Goal: Information Seeking & Learning: Learn about a topic

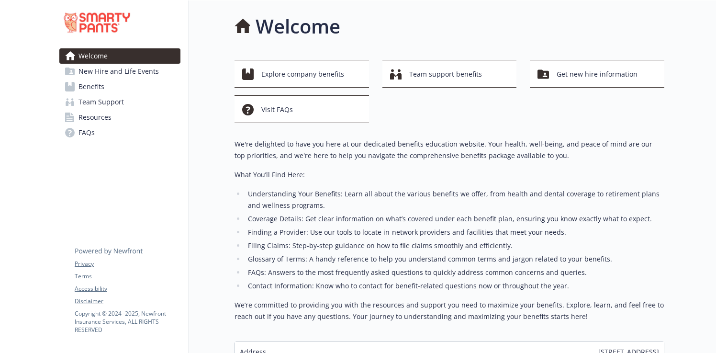
click at [45, 184] on div at bounding box center [26, 215] width 52 height 430
click at [278, 74] on span "Explore company benefits" at bounding box center [302, 74] width 83 height 18
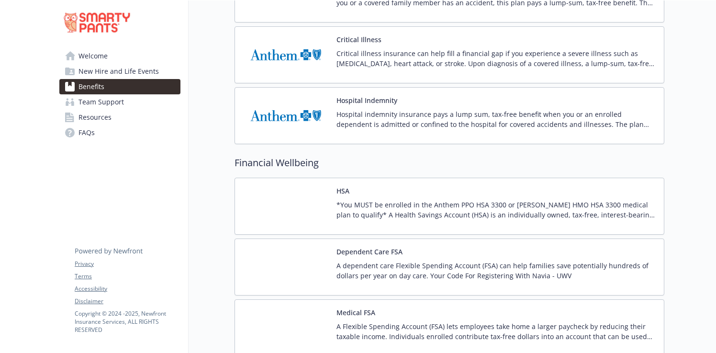
scroll to position [1146, 0]
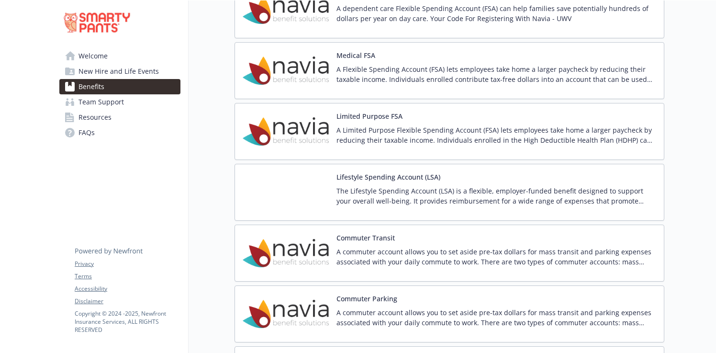
scroll to position [1411, 0]
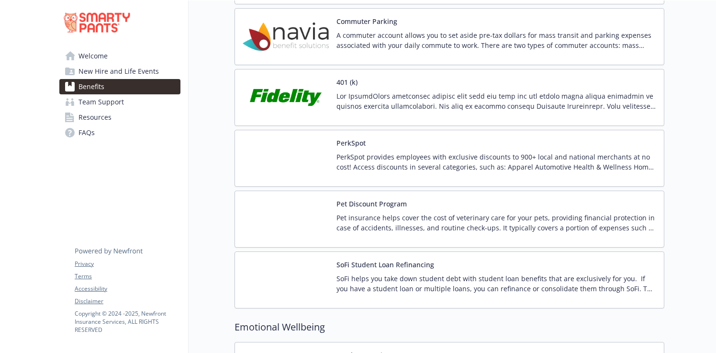
scroll to position [1734, 0]
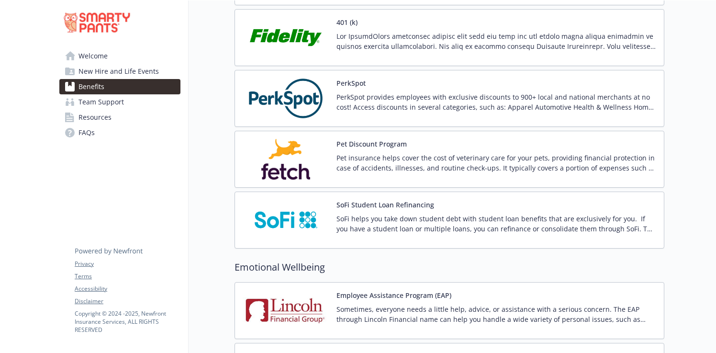
click at [298, 154] on img at bounding box center [286, 159] width 86 height 41
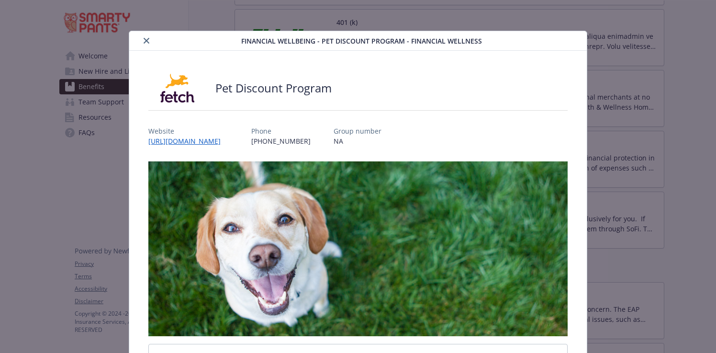
scroll to position [26, 0]
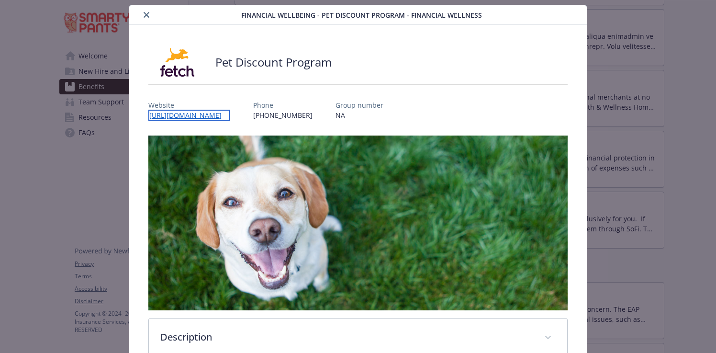
click at [230, 113] on link "[URL][DOMAIN_NAME]" at bounding box center [189, 115] width 82 height 11
click at [144, 12] on icon "close" at bounding box center [147, 15] width 6 height 6
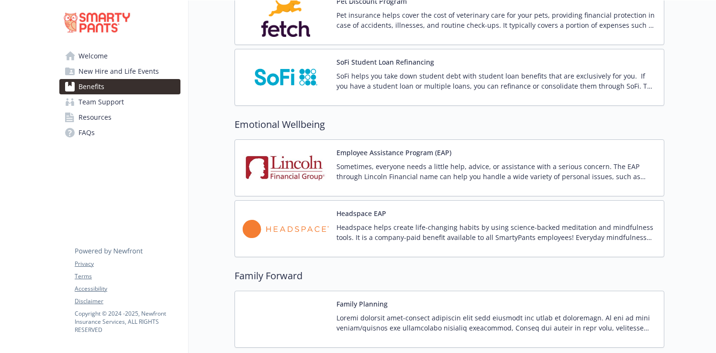
scroll to position [1941, 0]
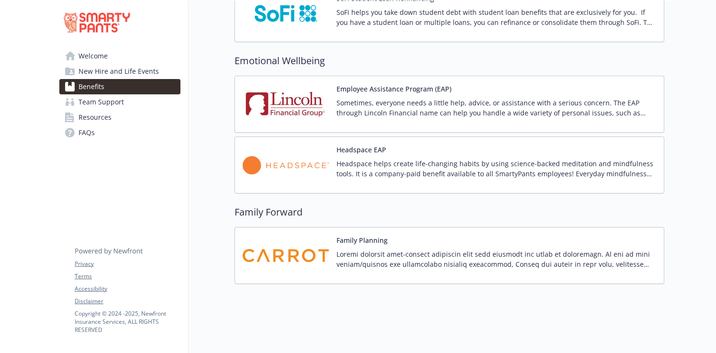
click at [297, 242] on img at bounding box center [286, 255] width 86 height 41
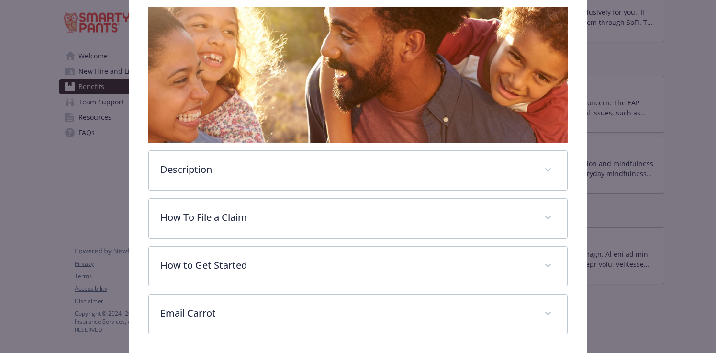
scroll to position [190, 0]
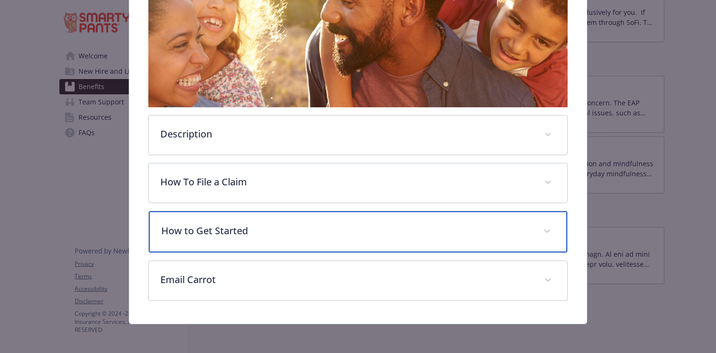
click at [223, 234] on p "How to Get Started" at bounding box center [346, 231] width 370 height 14
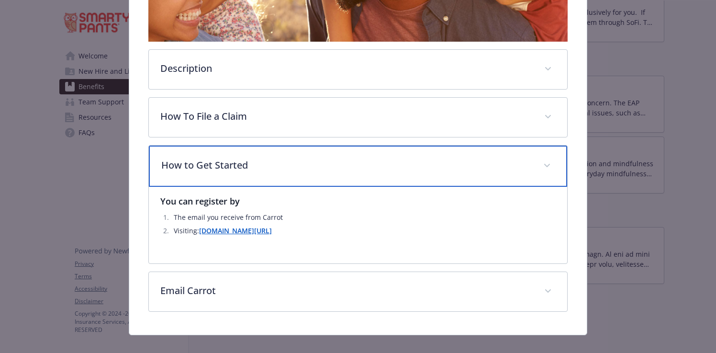
scroll to position [269, 0]
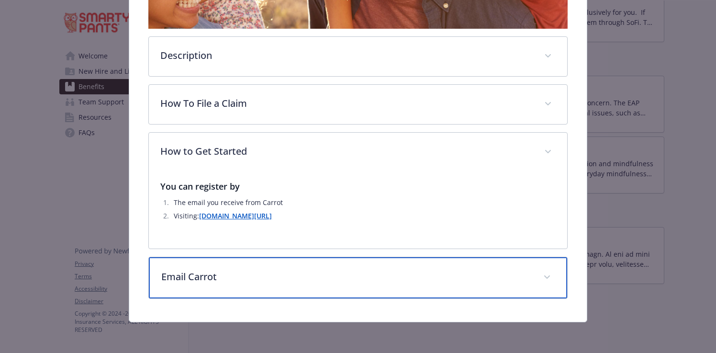
click at [289, 281] on p "Email Carrot" at bounding box center [346, 276] width 370 height 14
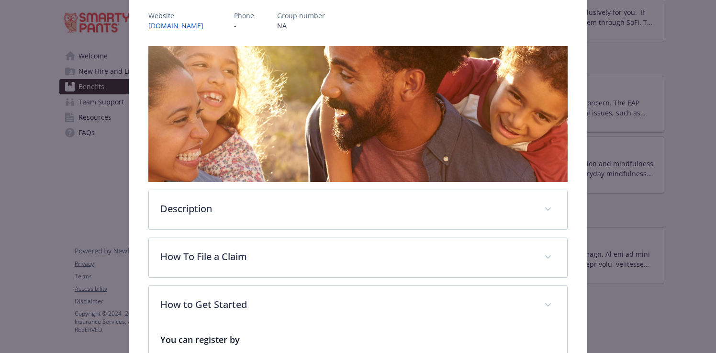
scroll to position [112, 0]
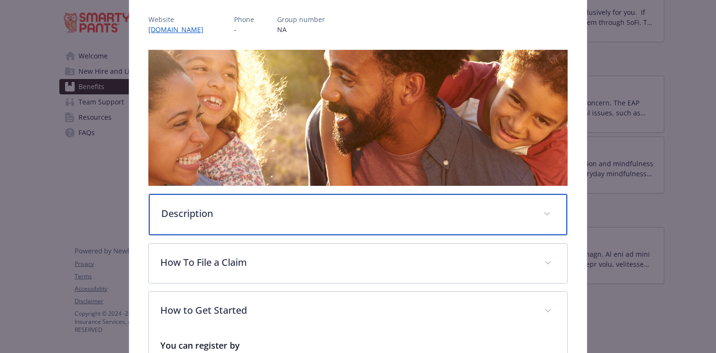
click at [255, 217] on p "Description" at bounding box center [346, 213] width 370 height 14
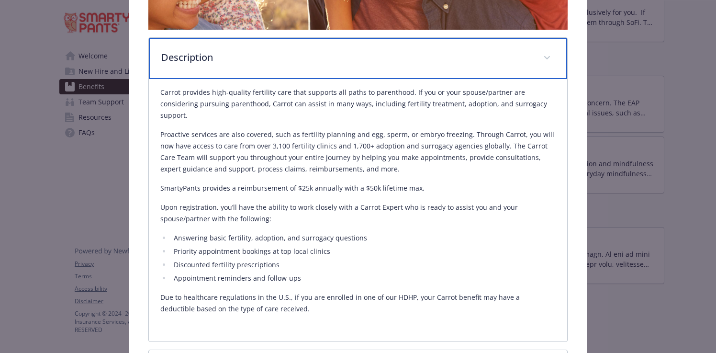
scroll to position [267, 0]
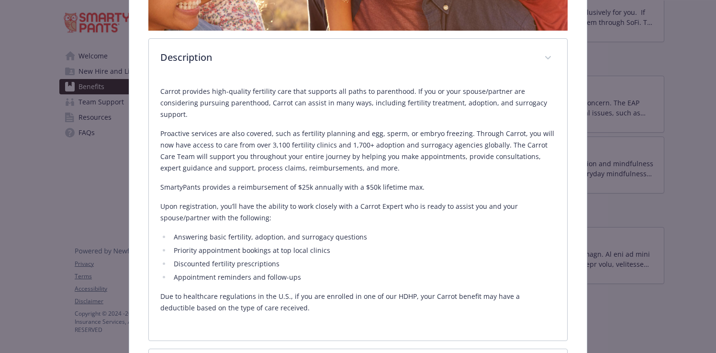
click at [427, 149] on p "Proactive services are also covered, such as fertility planning and egg, sperm,…" at bounding box center [357, 151] width 395 height 46
click at [446, 181] on p "SmartyPants provides a reimbursement of $25k annually with a $50k lifetime max." at bounding box center [357, 186] width 395 height 11
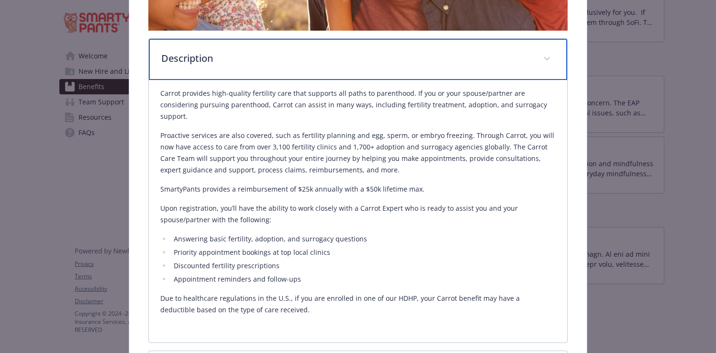
click at [540, 59] on div "Description" at bounding box center [358, 59] width 418 height 41
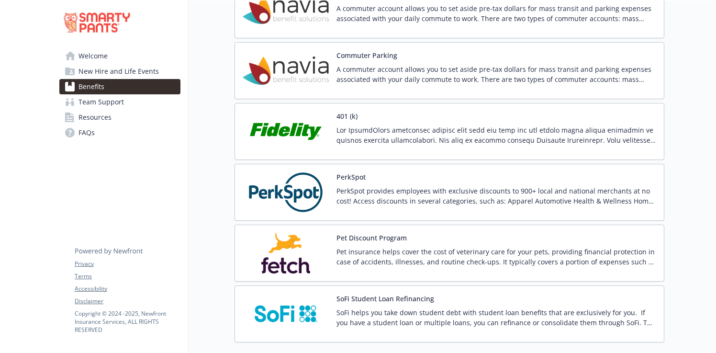
scroll to position [1620, 0]
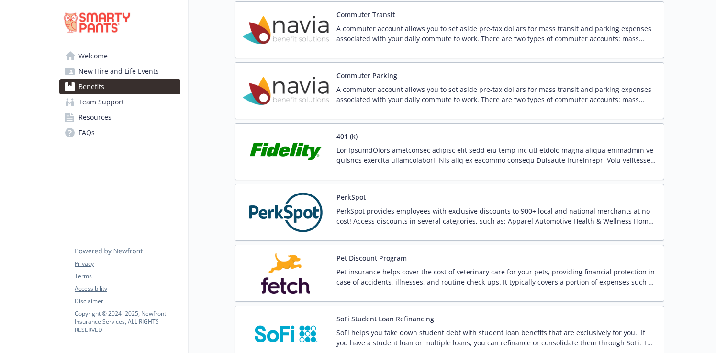
click at [292, 218] on img at bounding box center [286, 212] width 86 height 41
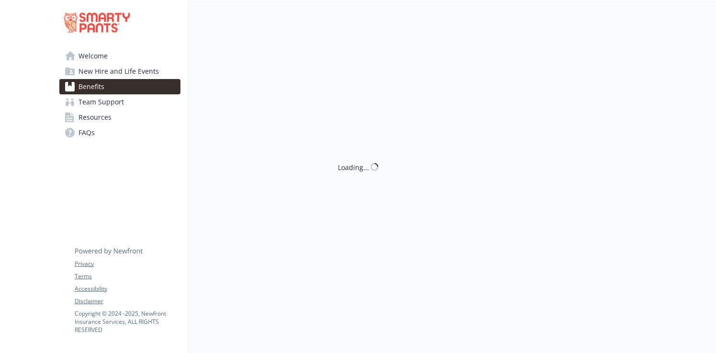
scroll to position [1620, 0]
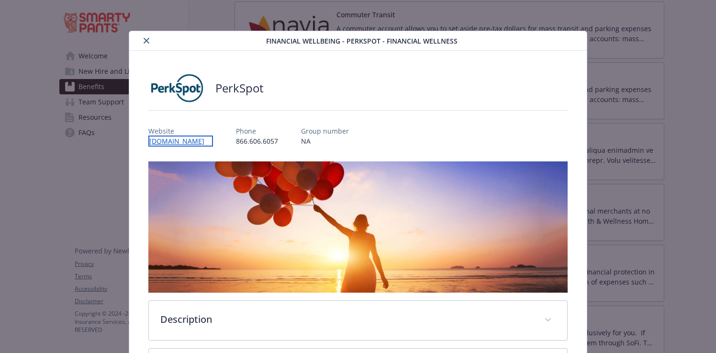
click at [191, 142] on link "[DOMAIN_NAME]" at bounding box center [180, 140] width 65 height 11
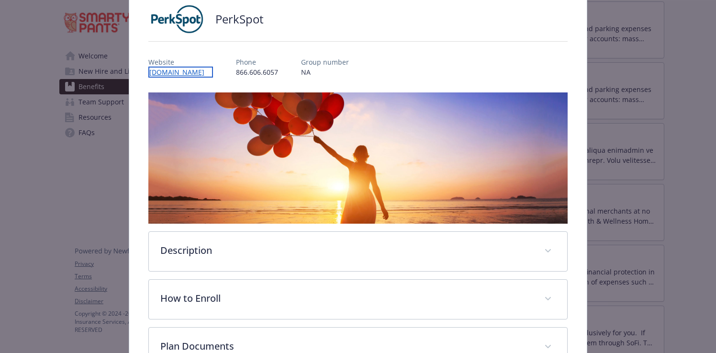
scroll to position [137, 0]
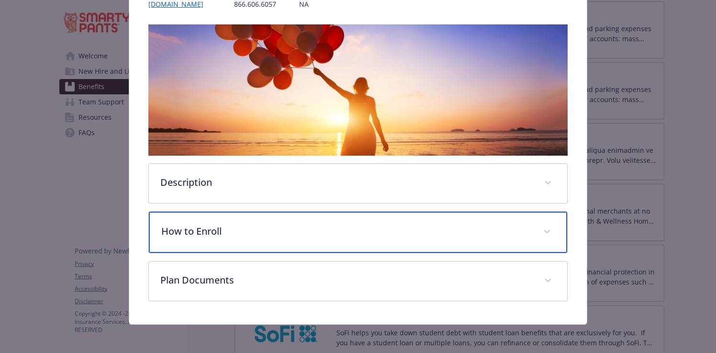
click at [300, 245] on div "How to Enroll" at bounding box center [358, 232] width 418 height 41
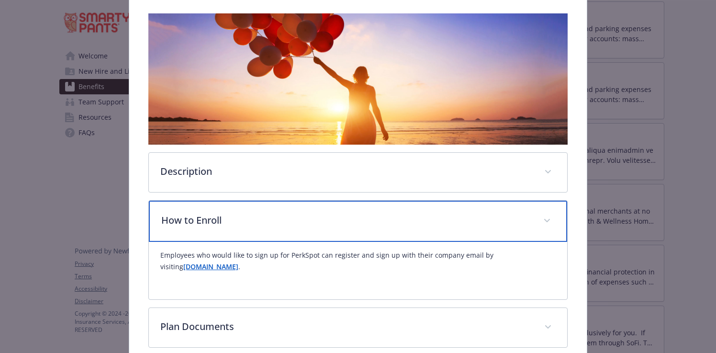
scroll to position [196, 0]
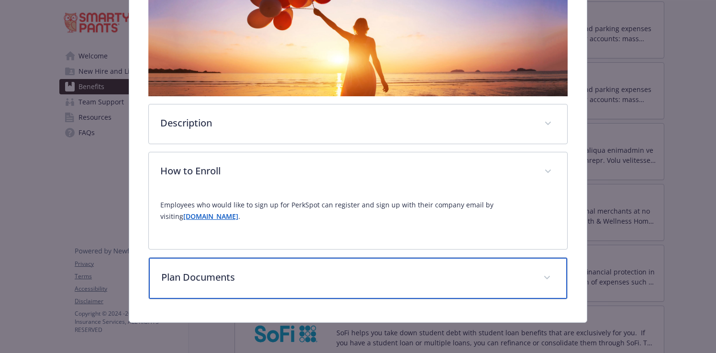
click at [280, 279] on p "Plan Documents" at bounding box center [346, 277] width 370 height 14
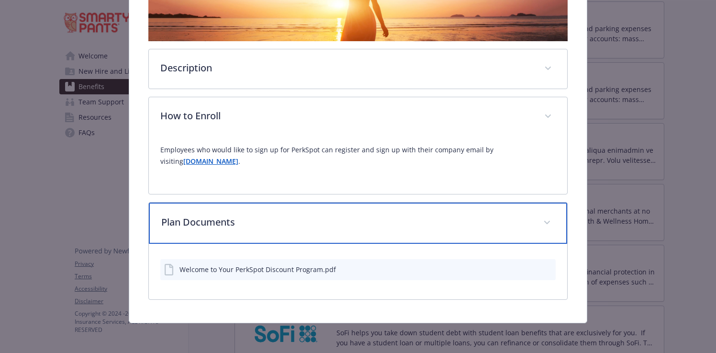
scroll to position [252, 0]
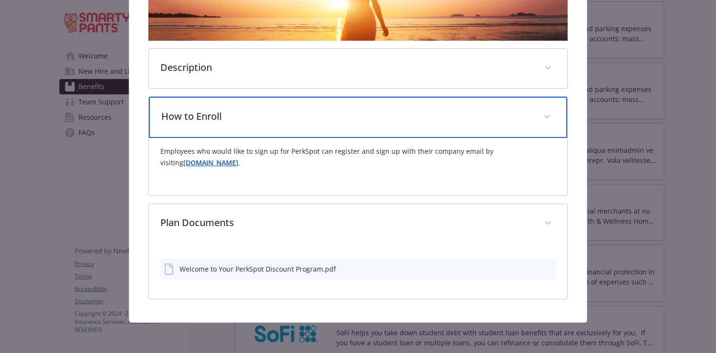
click at [247, 128] on div "How to Enroll" at bounding box center [358, 117] width 418 height 41
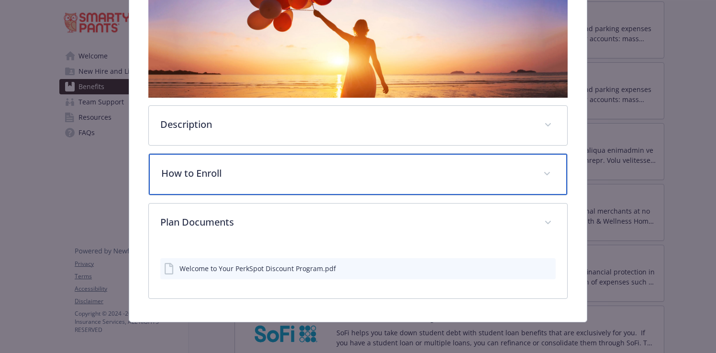
scroll to position [194, 0]
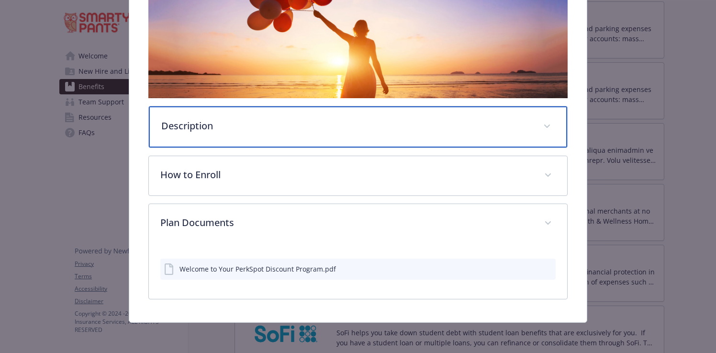
click at [196, 124] on p "Description" at bounding box center [346, 126] width 370 height 14
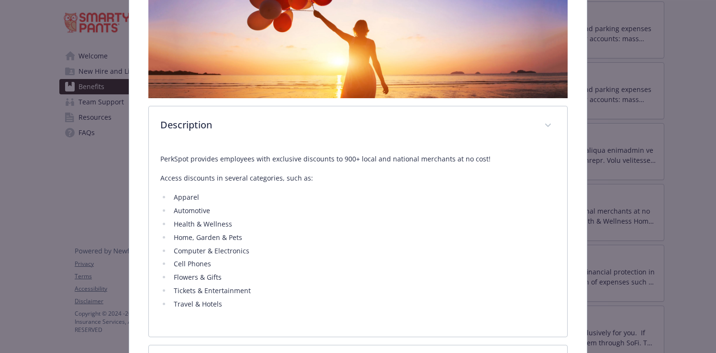
click at [144, 186] on div "PerkSpot Website [DOMAIN_NAME] Phone [PHONE_NUMBER] Group number NA Description…" at bounding box center [357, 183] width 457 height 655
